Goal: Register for event/course

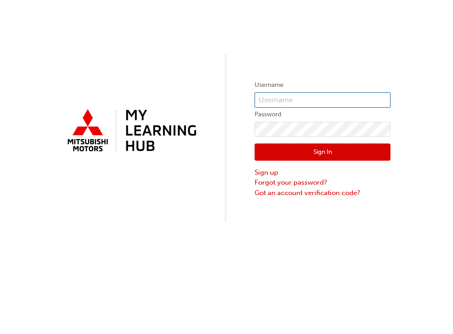
click at [286, 99] on input "text" at bounding box center [322, 99] width 136 height 15
type input "0005009013"
click at [312, 152] on button "Sign In" at bounding box center [322, 151] width 136 height 17
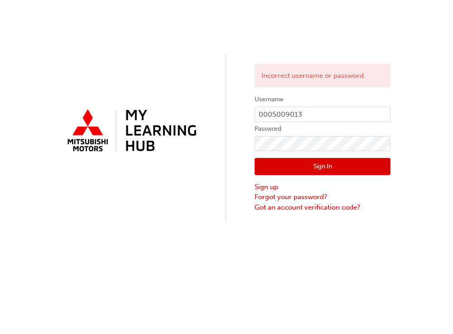
click at [327, 166] on button "Sign In" at bounding box center [322, 166] width 136 height 17
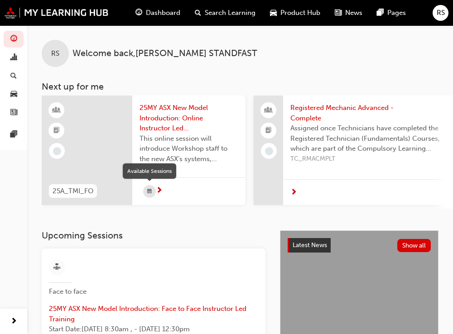
click at [146, 193] on div "button" at bounding box center [149, 191] width 13 height 13
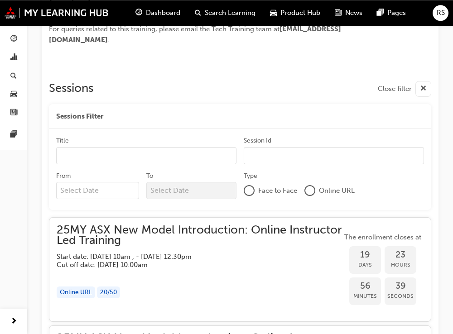
scroll to position [448, 0]
click at [54, 14] on img at bounding box center [57, 13] width 104 height 12
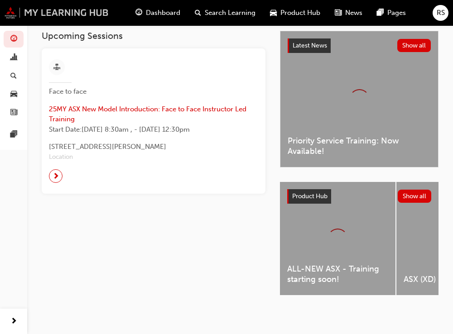
scroll to position [9, 0]
